Goal: Task Accomplishment & Management: Manage account settings

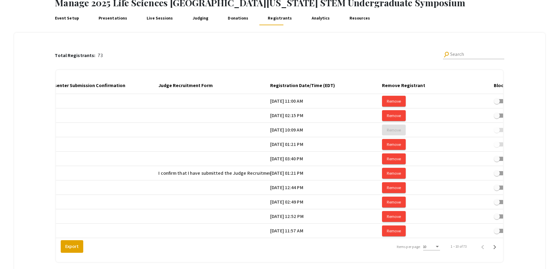
scroll to position [0, 1126]
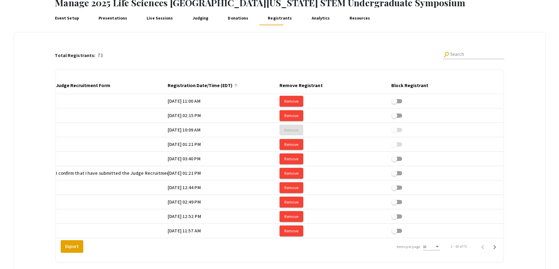
click at [234, 86] on div at bounding box center [236, 86] width 4 height 4
click at [438, 249] on div "Items per page:" at bounding box center [436, 247] width 5 height 4
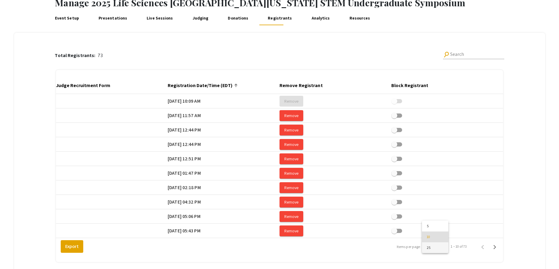
click at [438, 250] on span "25" at bounding box center [435, 247] width 17 height 11
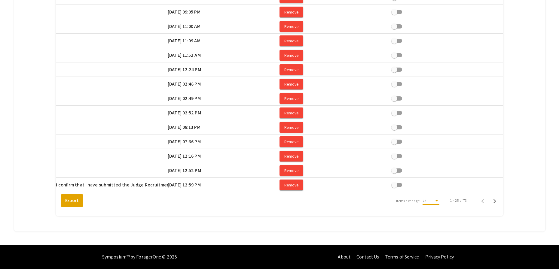
scroll to position [303, 0]
click at [498, 202] on icon "Next page" at bounding box center [494, 201] width 8 height 8
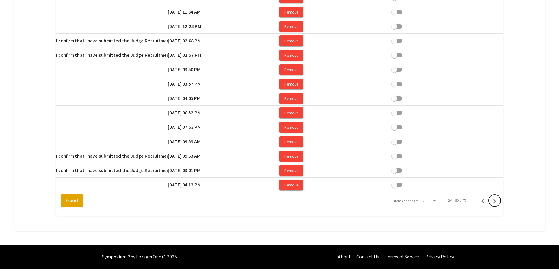
click at [498, 202] on icon "Next page" at bounding box center [494, 201] width 8 height 8
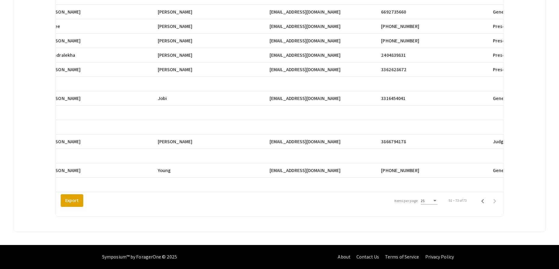
scroll to position [0, 0]
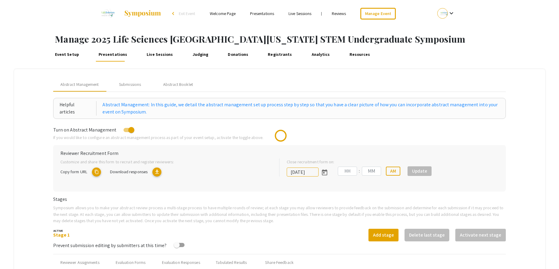
type input "10/25/2025"
type input "05"
type input "00"
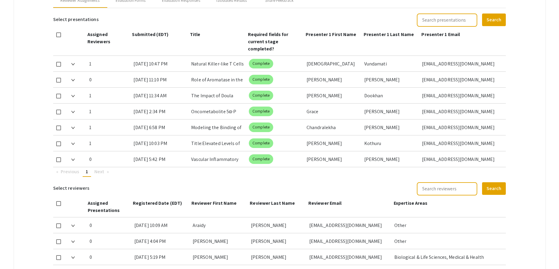
scroll to position [263, 0]
click at [59, 78] on span at bounding box center [58, 80] width 5 height 5
click at [59, 82] on input "checkbox" at bounding box center [58, 82] width 0 height 0
checkbox input "true"
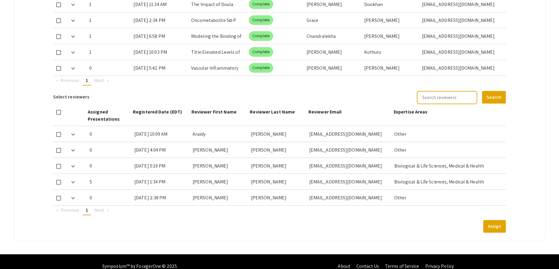
scroll to position [354, 0]
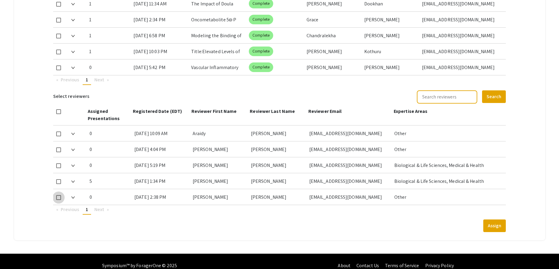
click at [57, 197] on span at bounding box center [58, 197] width 5 height 5
click at [58, 200] on input "checkbox" at bounding box center [58, 200] width 0 height 0
checkbox input "true"
click at [506, 228] on button "Assign" at bounding box center [494, 226] width 23 height 13
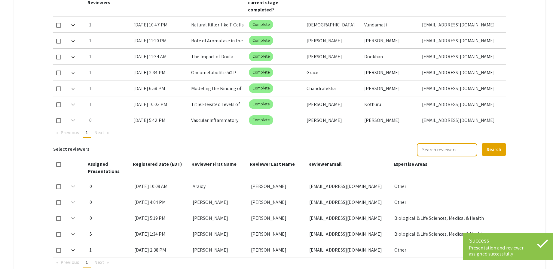
scroll to position [257, 0]
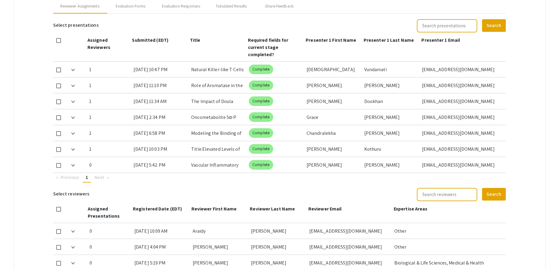
click at [59, 165] on span at bounding box center [58, 165] width 5 height 5
click at [59, 168] on input "checkbox" at bounding box center [58, 168] width 0 height 0
checkbox input "true"
click at [131, 7] on div "Evaluation Forms" at bounding box center [131, 6] width 30 height 6
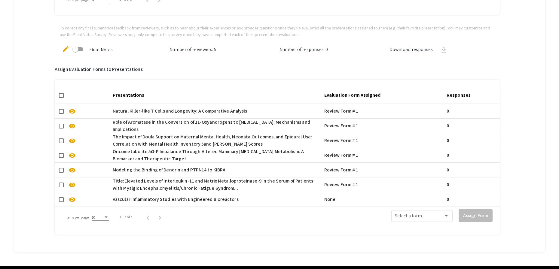
scroll to position [386, 0]
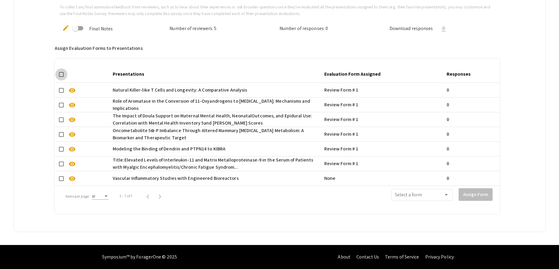
click at [62, 72] on span at bounding box center [61, 74] width 5 height 5
click at [61, 77] on input "checkbox" at bounding box center [61, 77] width 0 height 0
checkbox input "true"
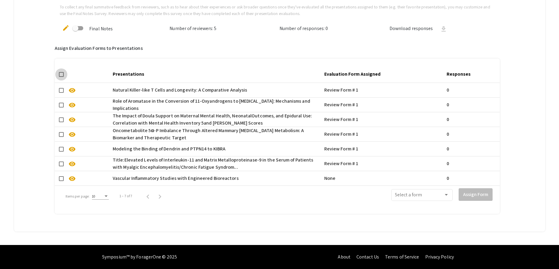
checkbox input "true"
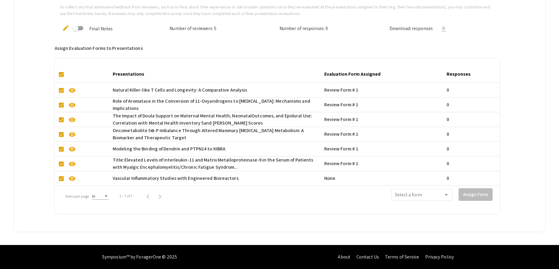
click at [62, 72] on span at bounding box center [61, 74] width 5 height 5
click at [61, 77] on input "checkbox" at bounding box center [61, 77] width 0 height 0
checkbox input "false"
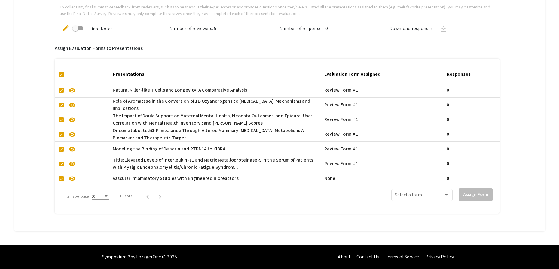
checkbox input "false"
click at [61, 176] on span at bounding box center [61, 178] width 5 height 5
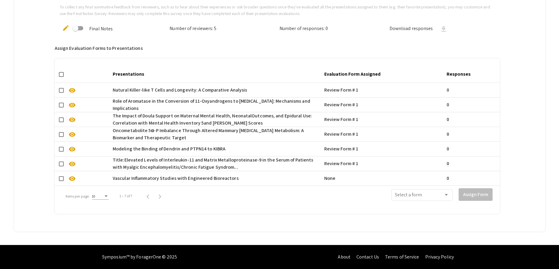
click at [61, 181] on input "checkbox" at bounding box center [61, 181] width 0 height 0
checkbox input "true"
click at [435, 194] on span at bounding box center [419, 196] width 49 height 5
click at [436, 204] on span "Review Form # 1" at bounding box center [426, 206] width 54 height 14
click at [474, 192] on button "Assign Form" at bounding box center [476, 194] width 34 height 13
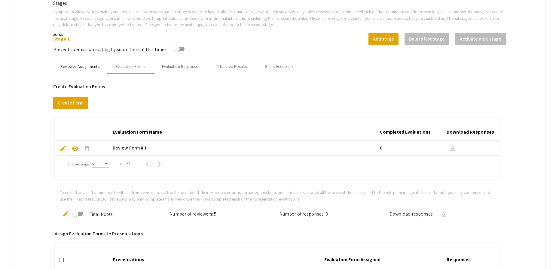
click at [90, 68] on div "Reviewer Assignments" at bounding box center [79, 66] width 39 height 6
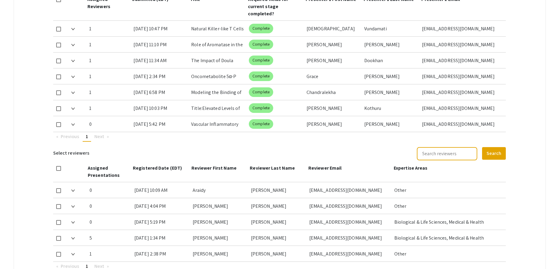
scroll to position [306, 0]
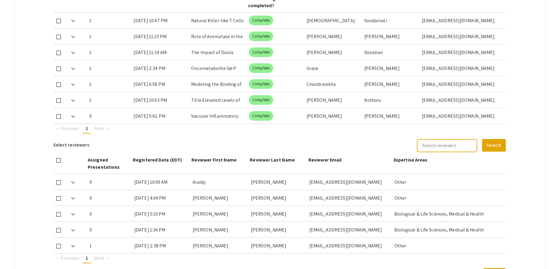
click at [59, 117] on span at bounding box center [58, 116] width 5 height 5
click at [59, 119] on input "checkbox" at bounding box center [58, 119] width 0 height 0
checkbox input "true"
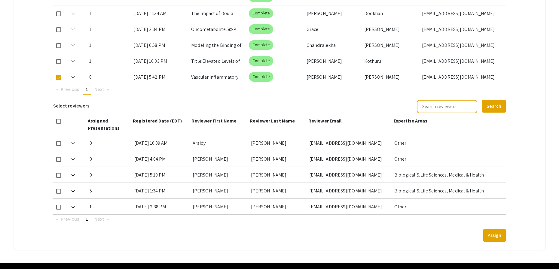
scroll to position [347, 0]
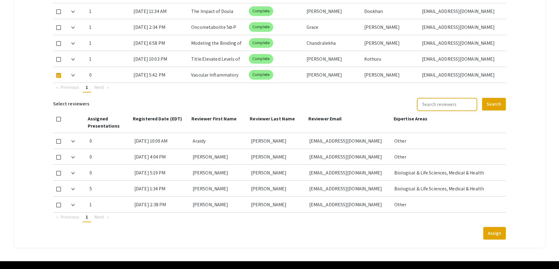
click at [59, 188] on span at bounding box center [58, 189] width 5 height 5
click at [59, 192] on input "checkbox" at bounding box center [58, 192] width 0 height 0
checkbox input "true"
click at [499, 235] on button "Assign" at bounding box center [494, 233] width 23 height 13
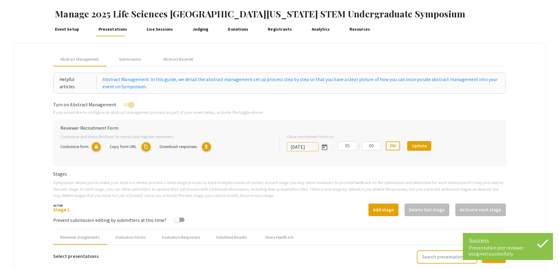
scroll to position [0, 0]
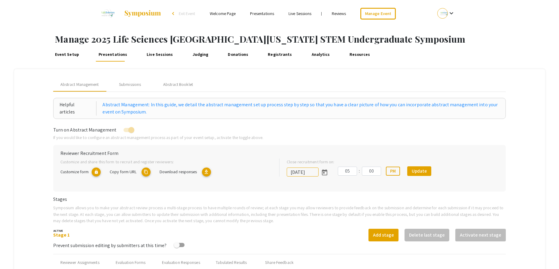
click at [468, 58] on div "Event Setup Presentations Live Sessions Judging Donations Registrants Analytics…" at bounding box center [302, 54] width 514 height 14
click at [381, 61] on div "Event Setup Presentations Live Sessions Judging Donations Registrants Analytics…" at bounding box center [302, 54] width 514 height 14
